Goal: Find specific page/section: Find specific page/section

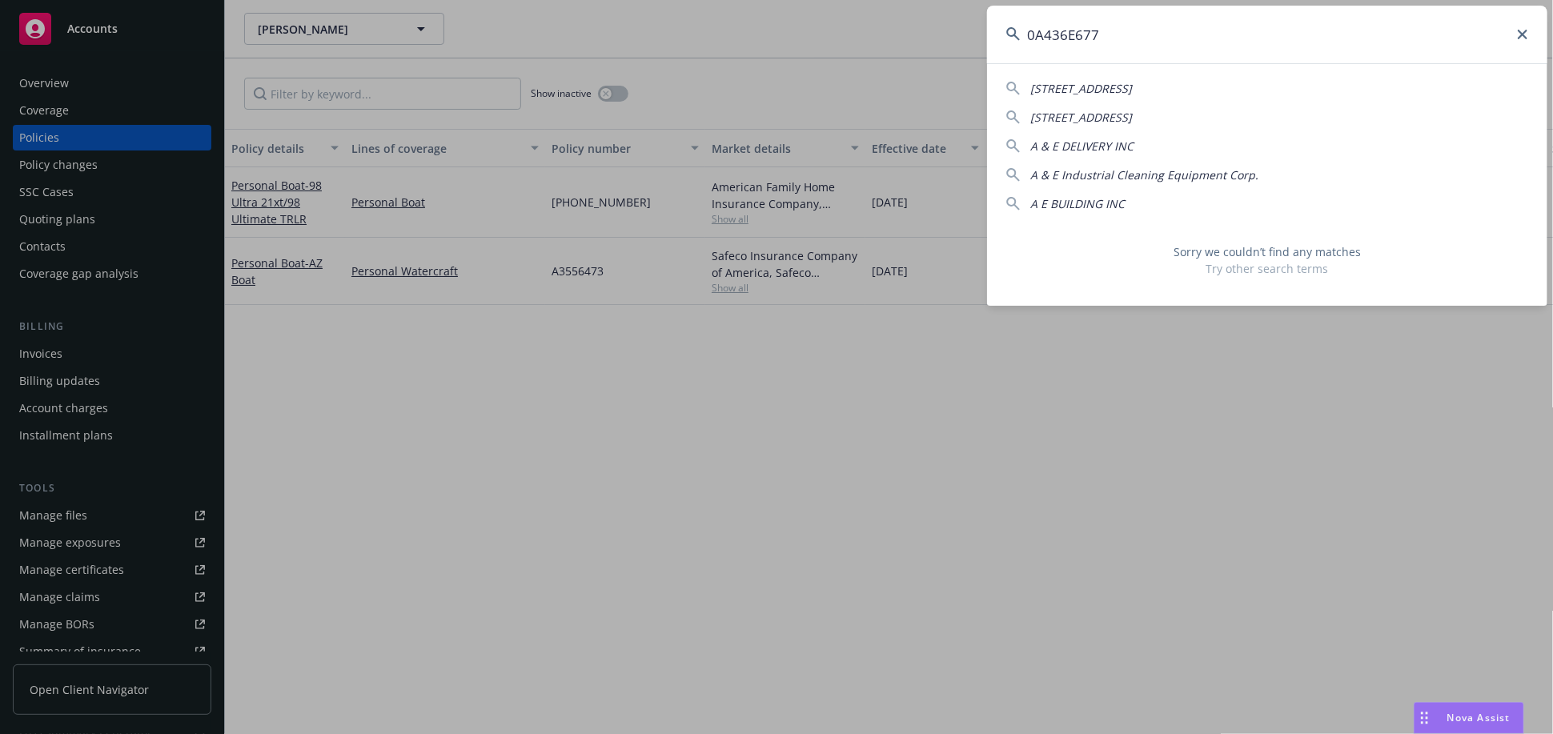
click at [1044, 34] on input "0A436E677" at bounding box center [1267, 35] width 560 height 58
type input "436E677"
